Goal: Transaction & Acquisition: Obtain resource

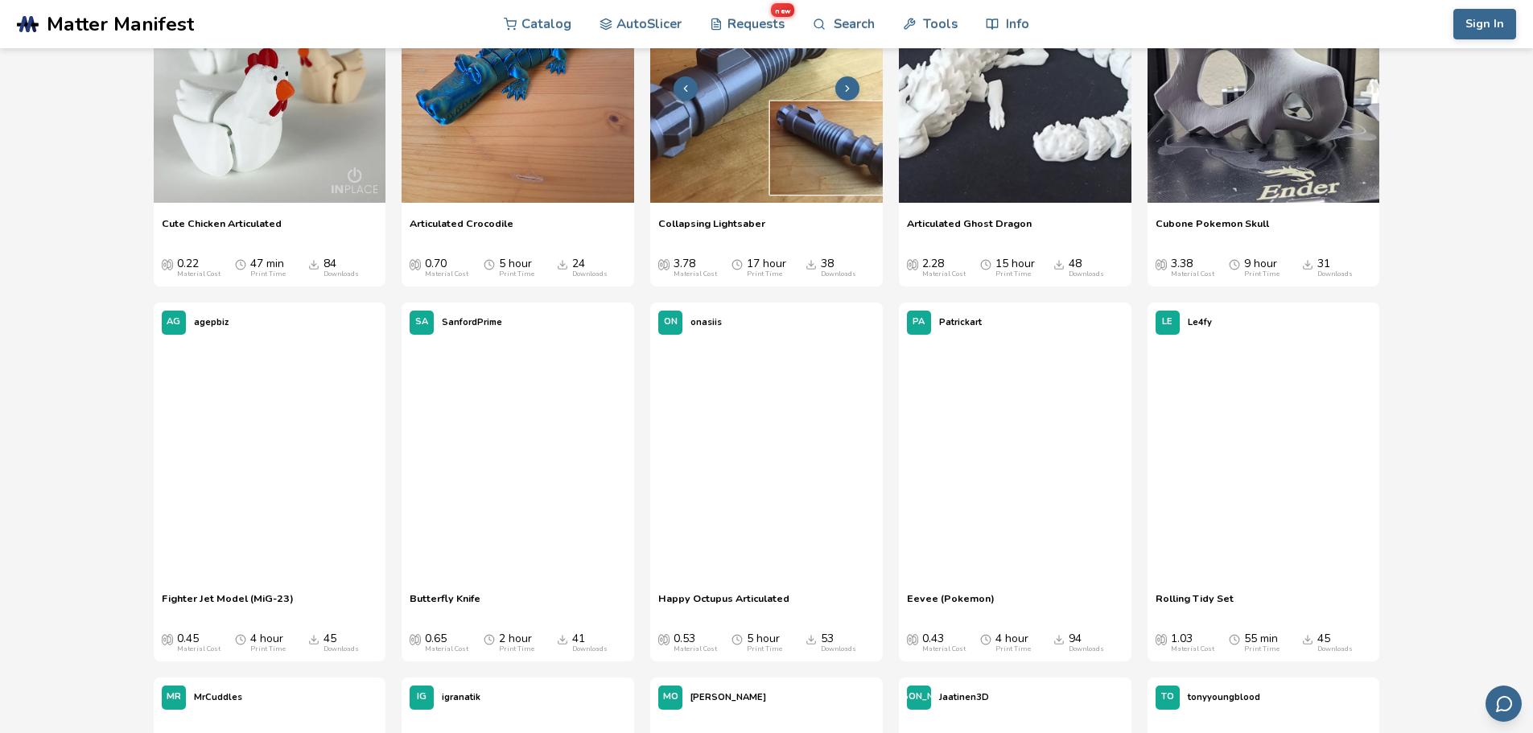
scroll to position [1448, 0]
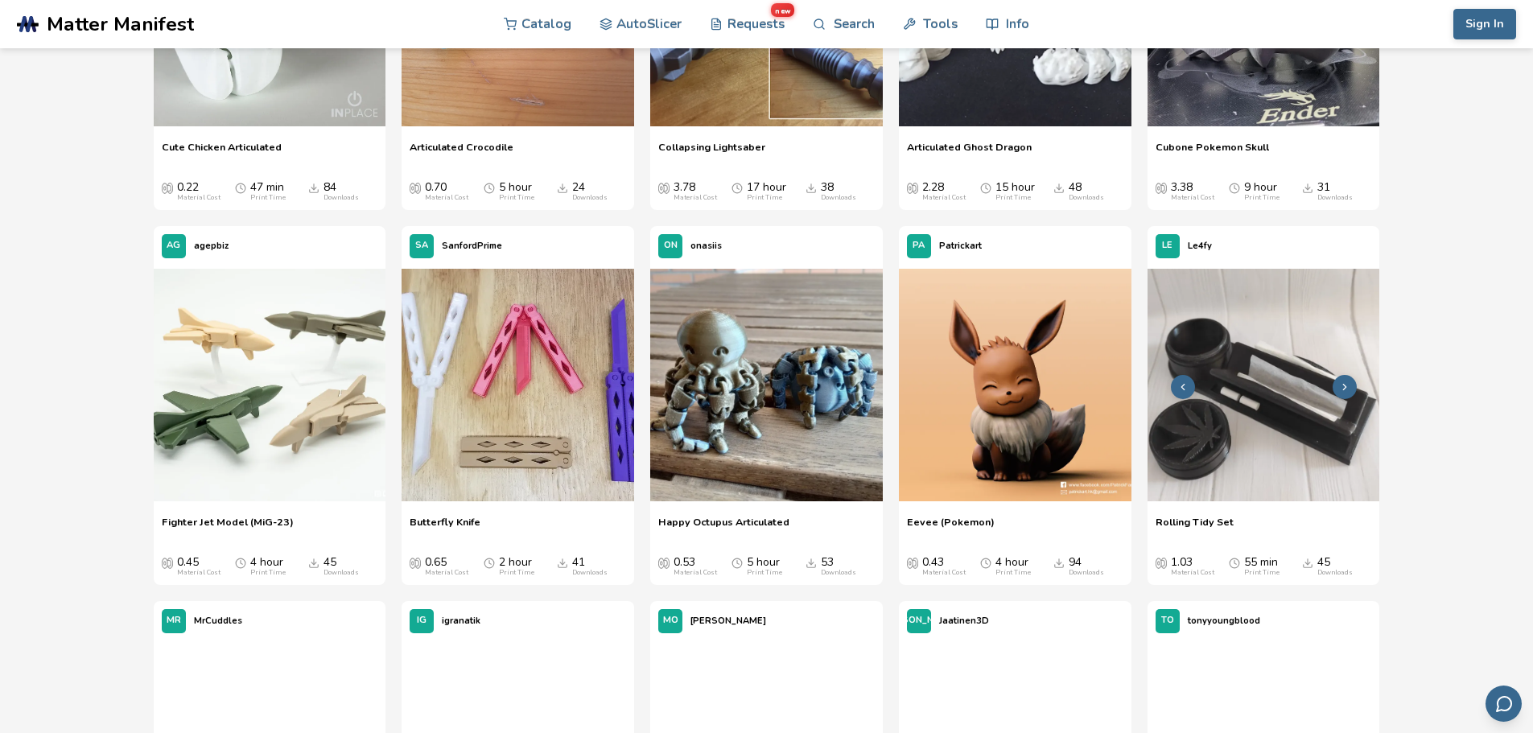
click at [1219, 384] on img at bounding box center [1263, 385] width 232 height 232
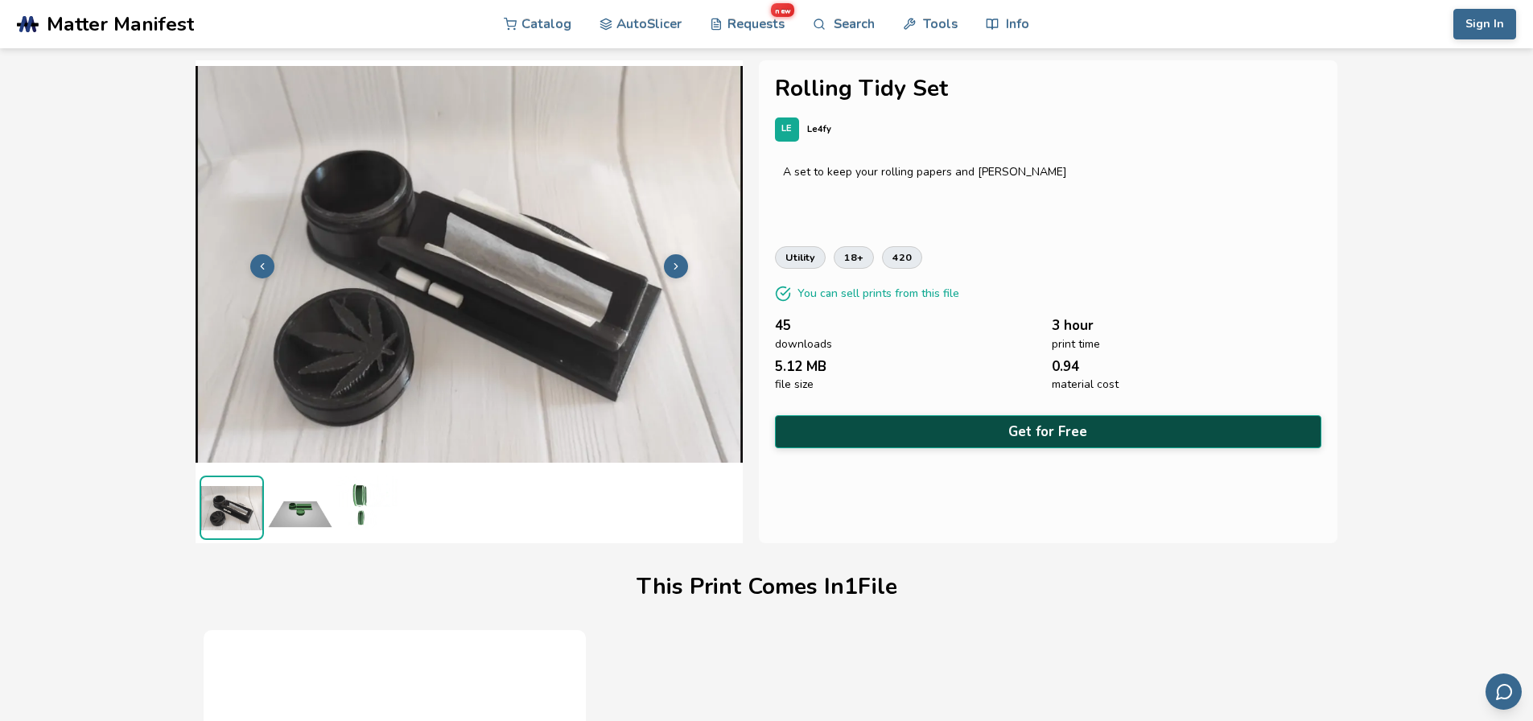
click at [940, 426] on button "Get for Free" at bounding box center [1048, 431] width 547 height 33
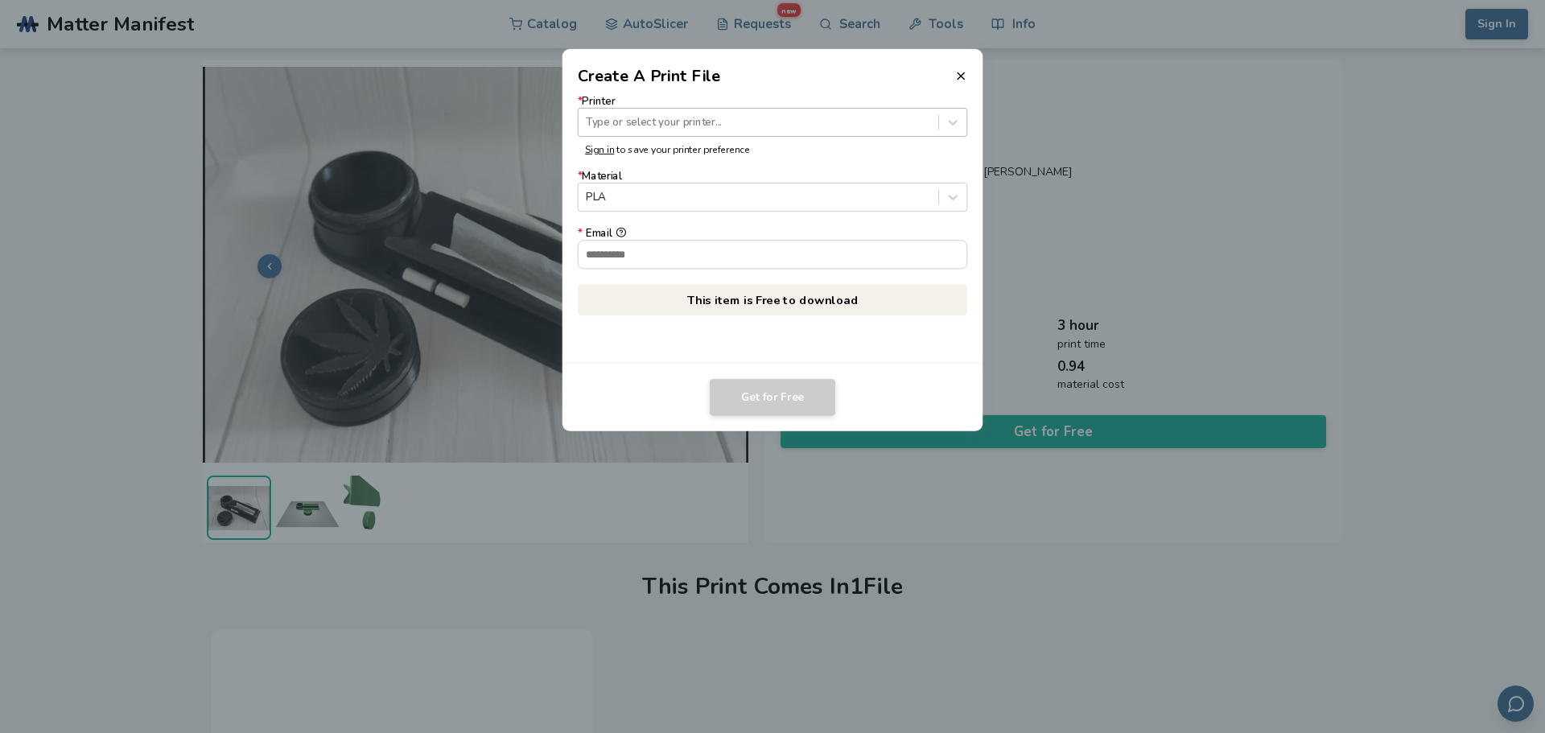
click at [737, 121] on div at bounding box center [758, 121] width 344 height 15
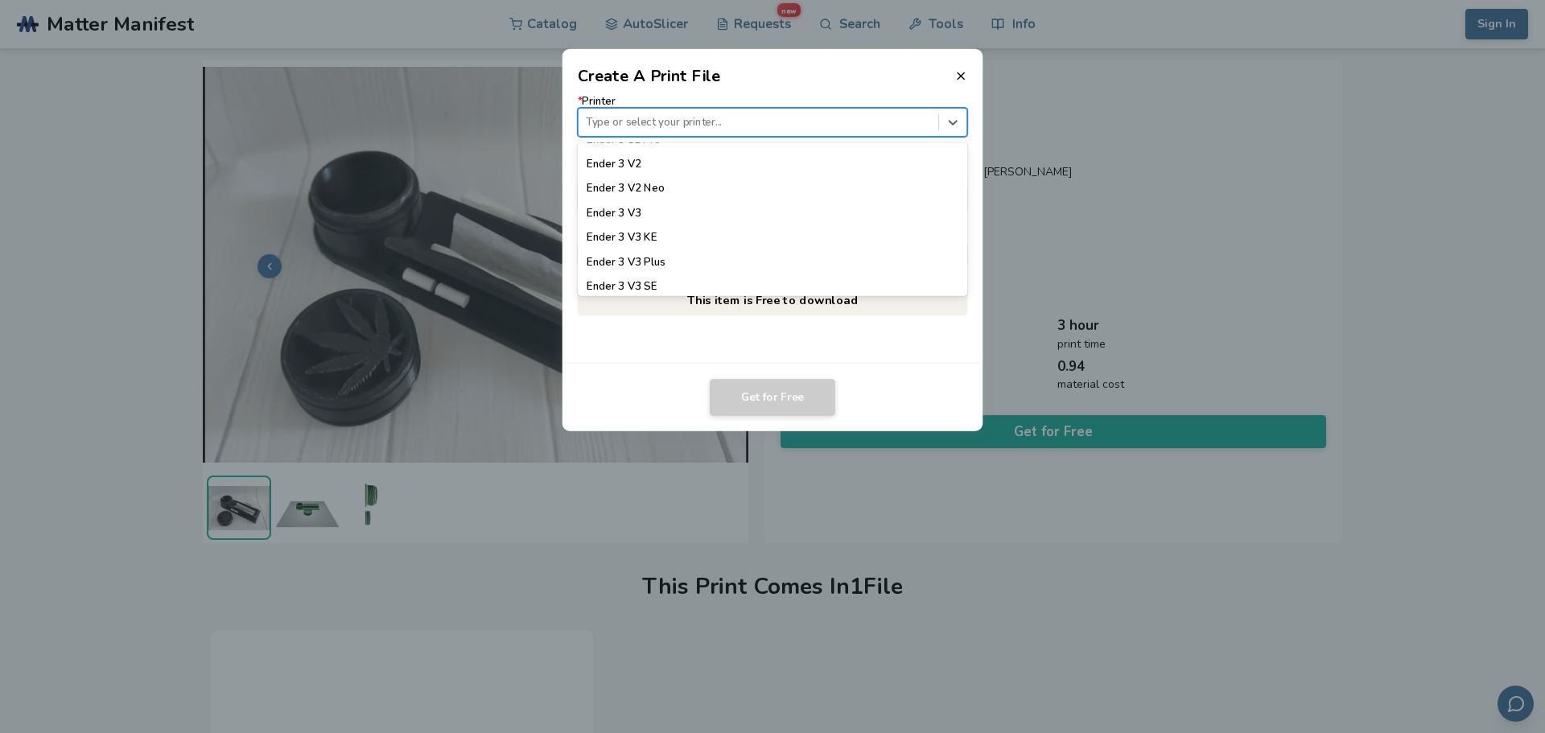
scroll to position [1126, 0]
click at [653, 262] on div "Ender 3 V3 SE" at bounding box center [773, 265] width 390 height 24
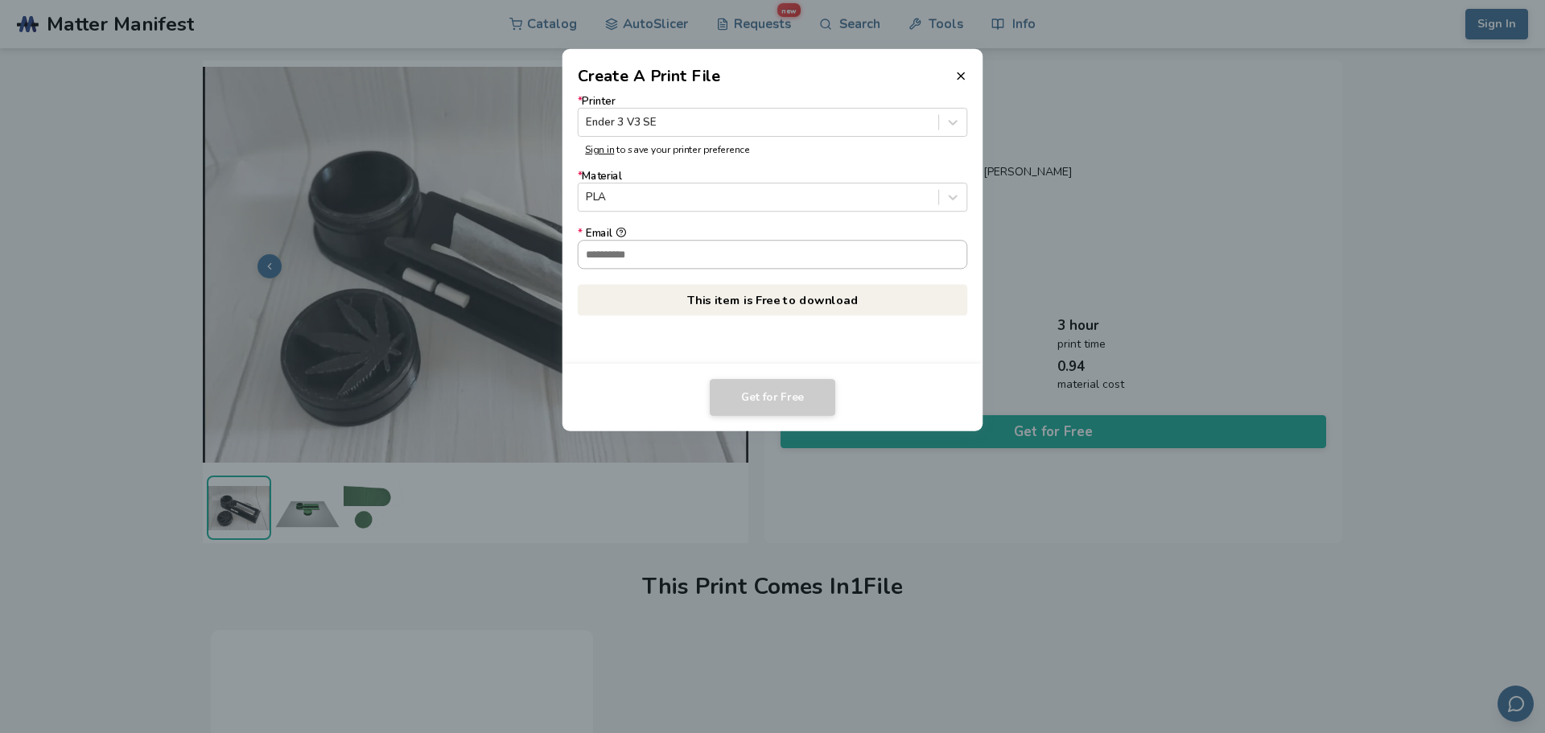
click at [717, 257] on input "* Email" at bounding box center [772, 254] width 389 height 27
type input "**********"
click at [752, 397] on button "Get for Free" at bounding box center [772, 397] width 125 height 37
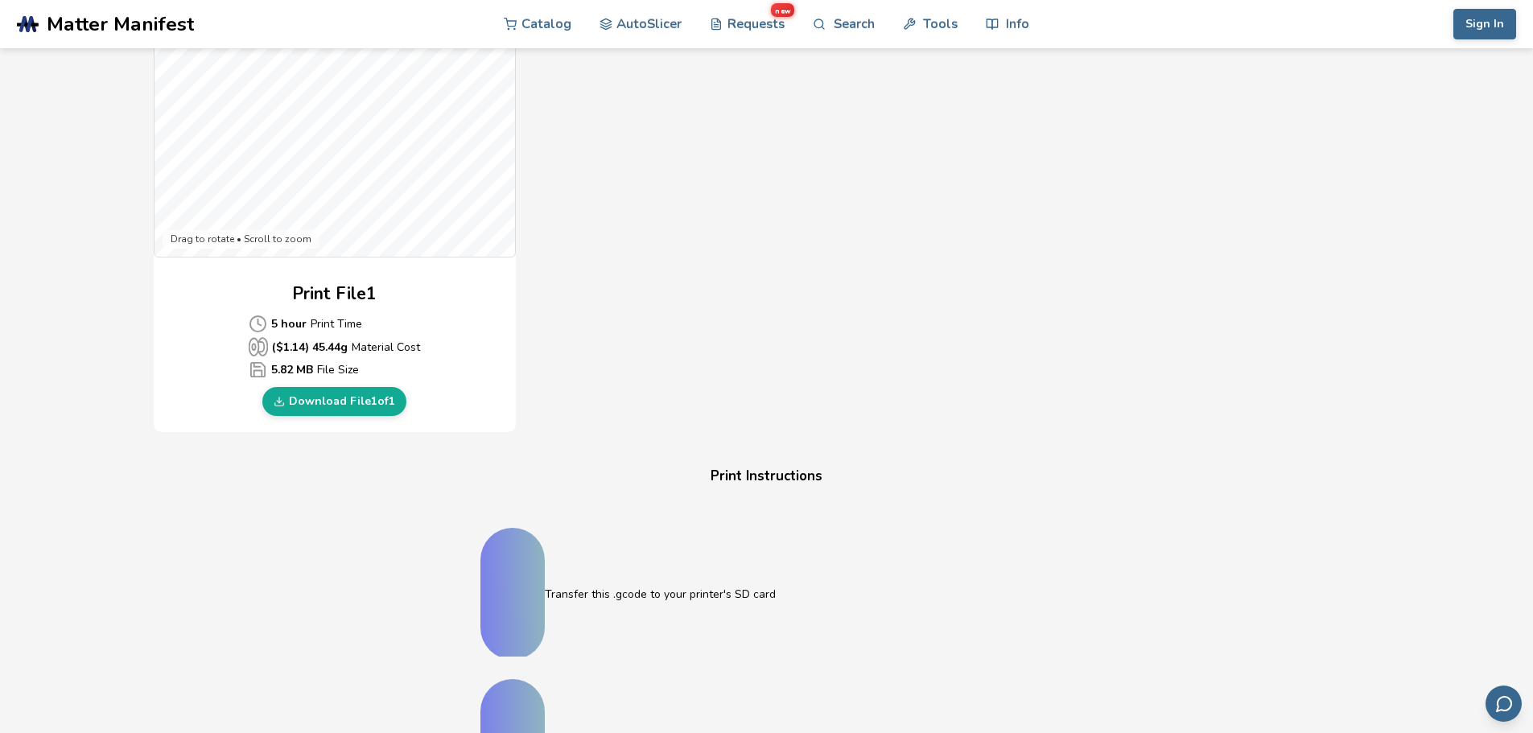
scroll to position [563, 0]
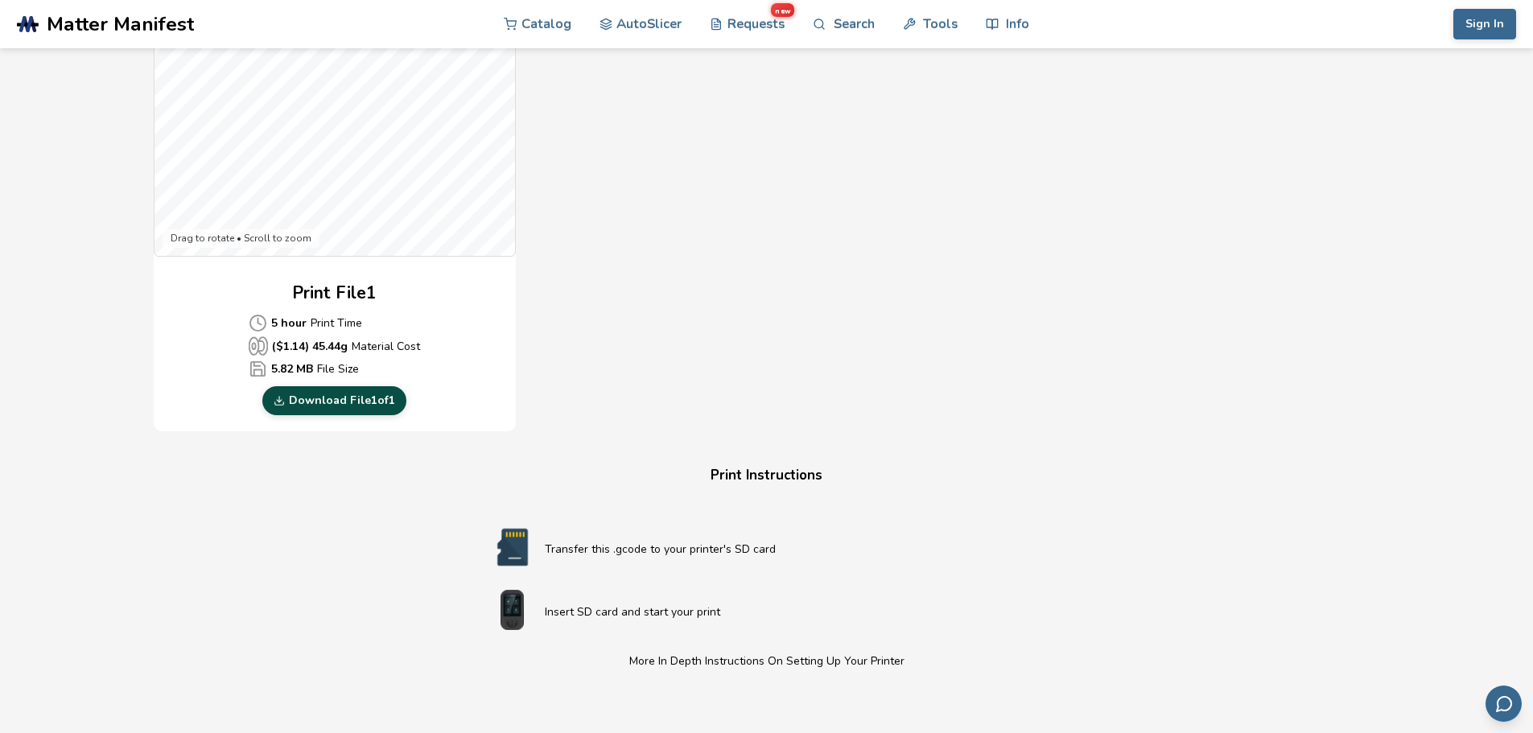
click at [314, 401] on link "Download File 1 of 1" at bounding box center [334, 400] width 144 height 29
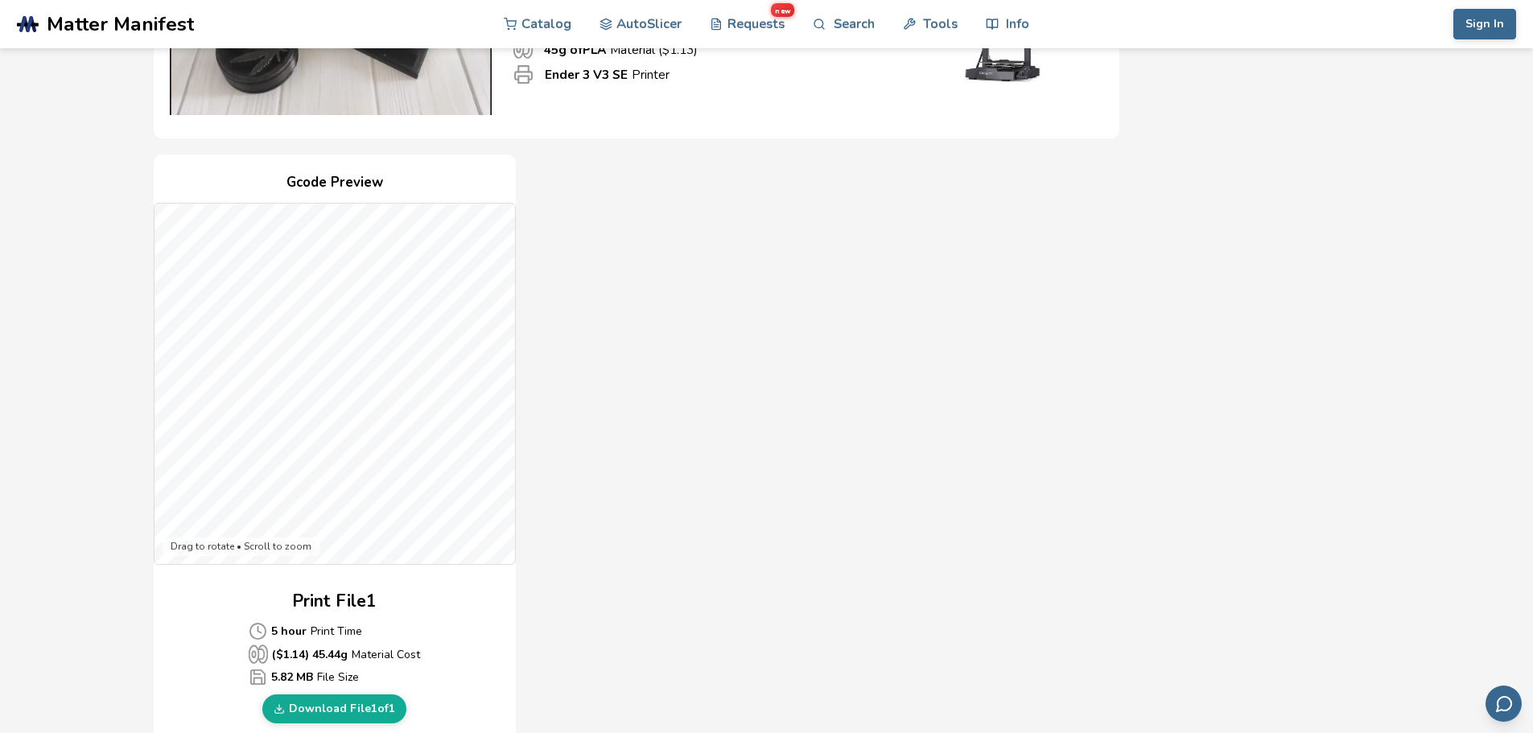
scroll to position [322, 0]
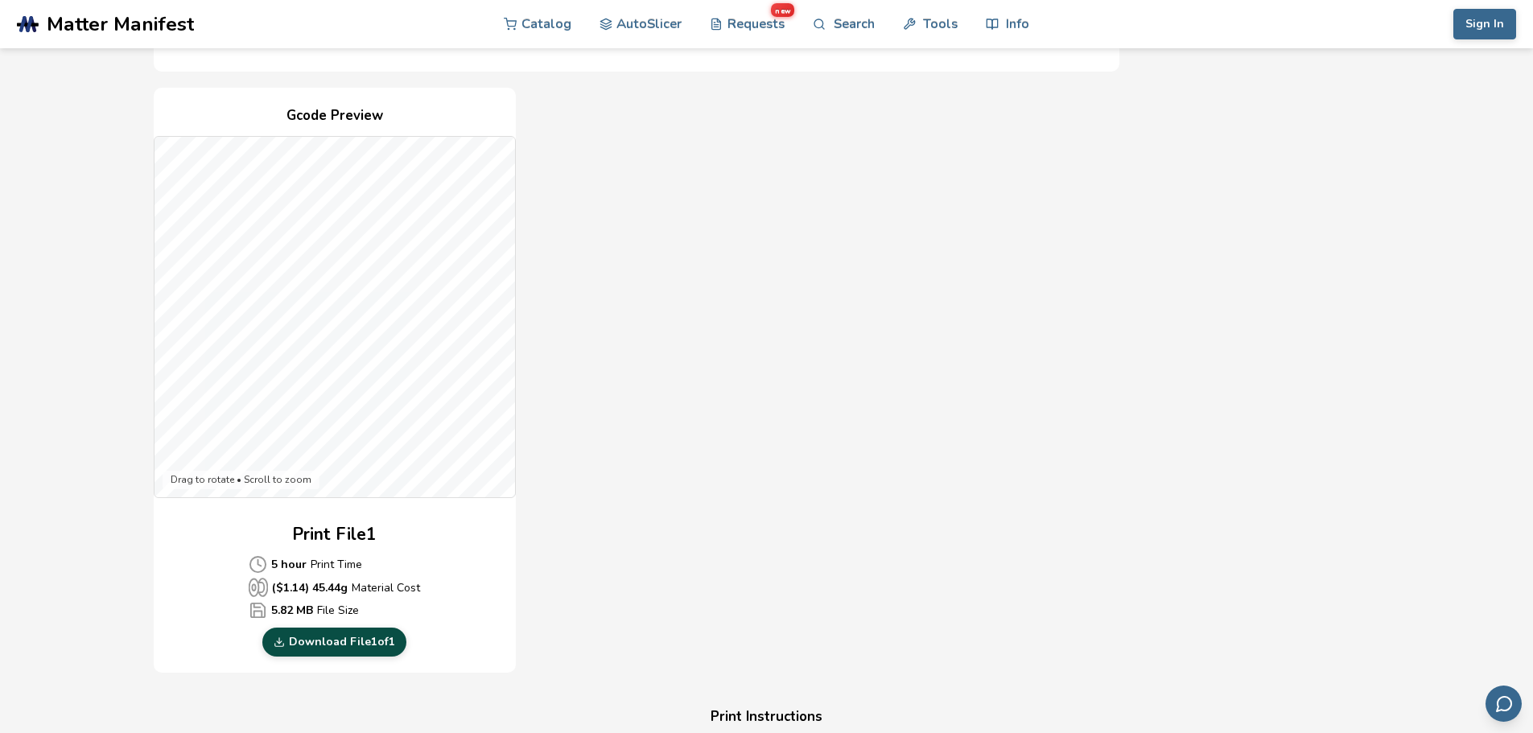
click at [308, 644] on link "Download File 1 of 1" at bounding box center [334, 641] width 144 height 29
drag, startPoint x: 1366, startPoint y: 0, endPoint x: 1411, endPoint y: 93, distance: 103.6
click at [1410, 101] on section "Download Your Print File Rolling Tidy Set Rolling Tidy Set Created By: Le4fy 1 …" at bounding box center [766, 613] width 1533 height 1775
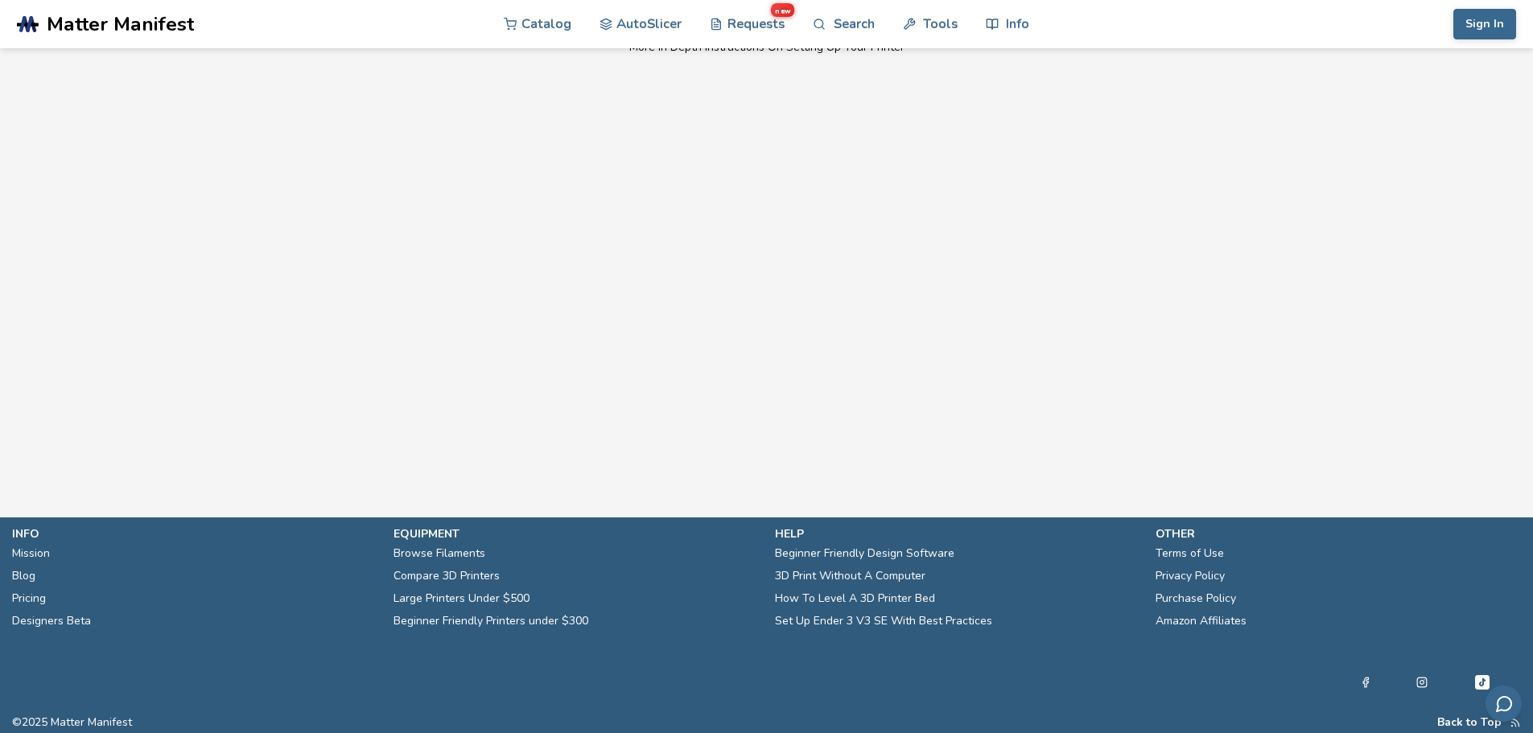
scroll to position [1181, 0]
